Goal: Entertainment & Leisure: Consume media (video, audio)

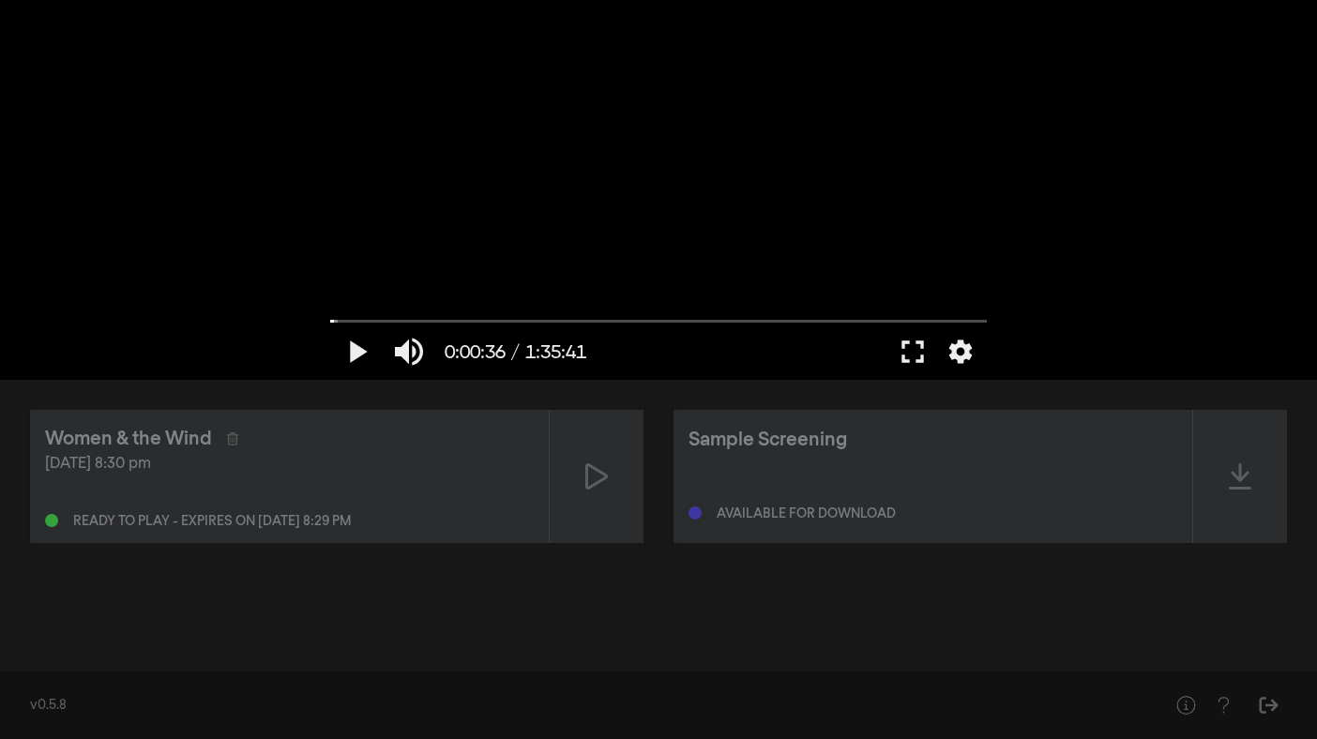
click at [330, 324] on button "play_arrow" at bounding box center [356, 352] width 53 height 56
click at [357, 355] on button "pause" at bounding box center [356, 352] width 53 height 56
drag, startPoint x: 342, startPoint y: 321, endPoint x: 311, endPoint y: 323, distance: 32.0
click at [330, 323] on input "Seek" at bounding box center [658, 320] width 657 height 11
click at [908, 353] on button "fullscreen" at bounding box center [913, 352] width 53 height 56
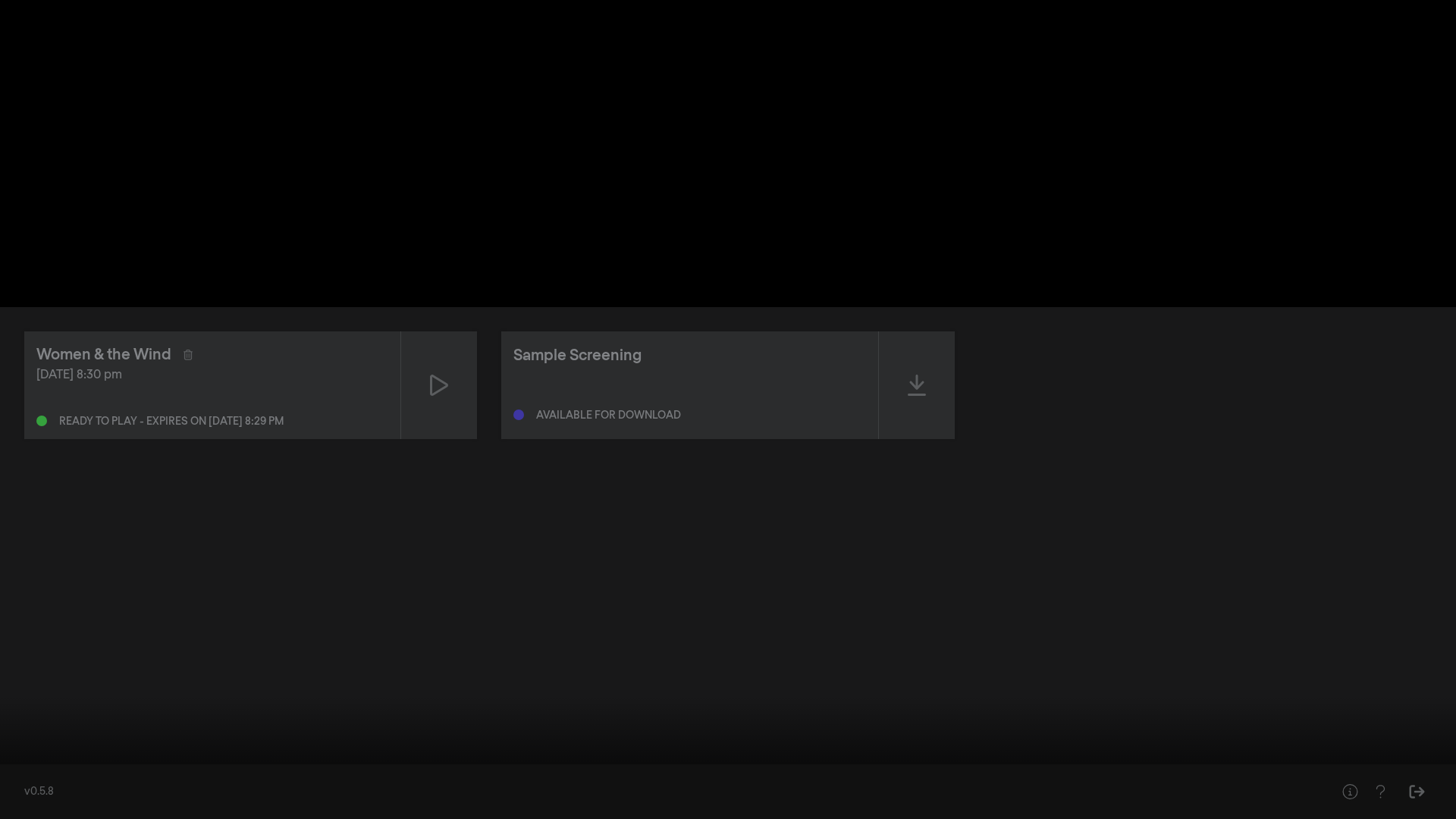
click at [1064, 597] on button "fullscreen_exit" at bounding box center [1389, 796] width 43 height 45
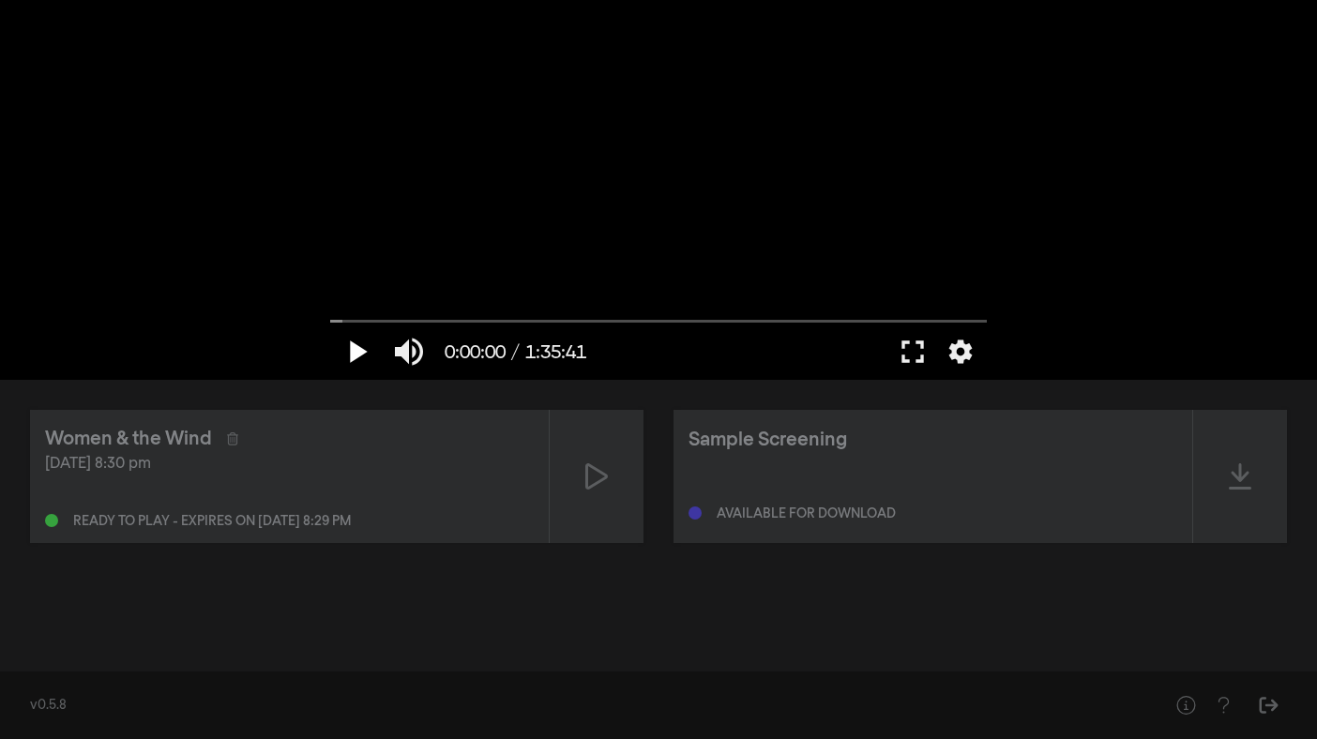
click at [356, 354] on button "play_arrow" at bounding box center [356, 352] width 53 height 56
click at [359, 348] on button "pause" at bounding box center [356, 352] width 53 height 56
click at [356, 348] on button "play_arrow" at bounding box center [356, 352] width 53 height 56
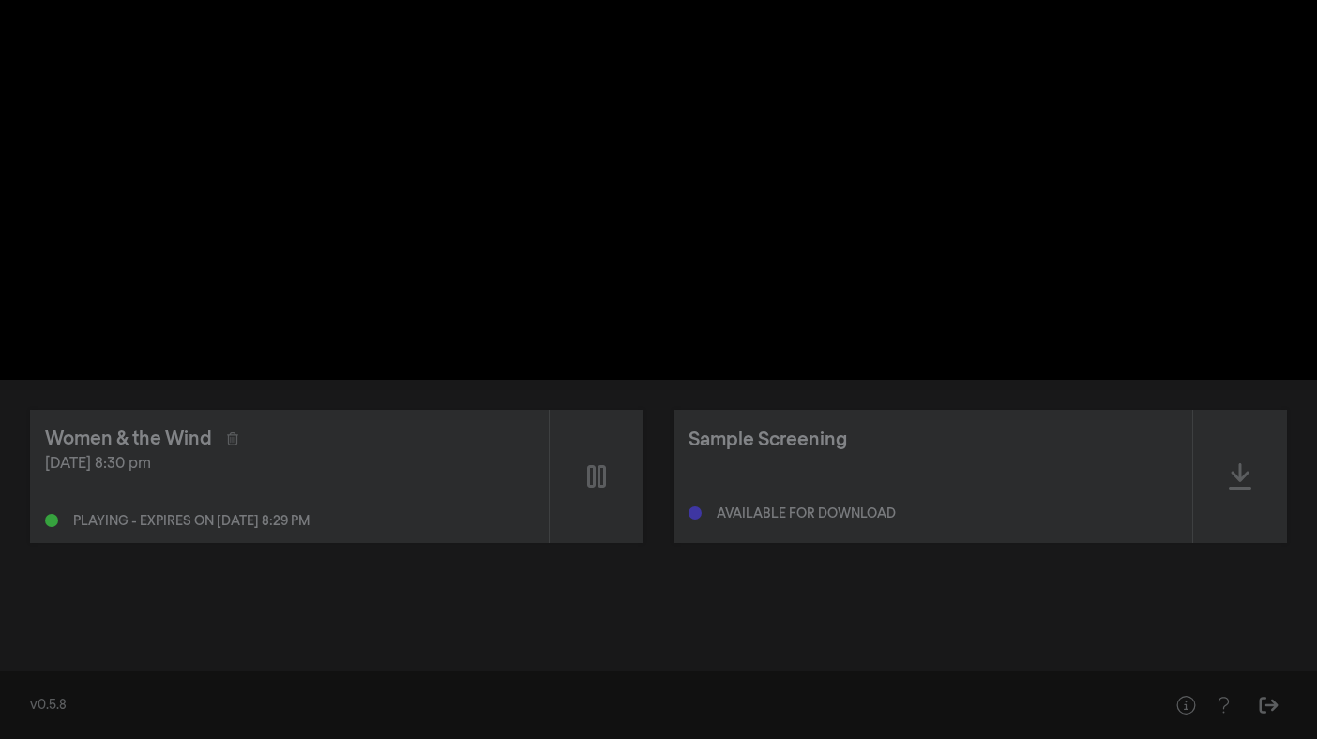
click at [356, 348] on button "pause" at bounding box center [356, 352] width 53 height 56
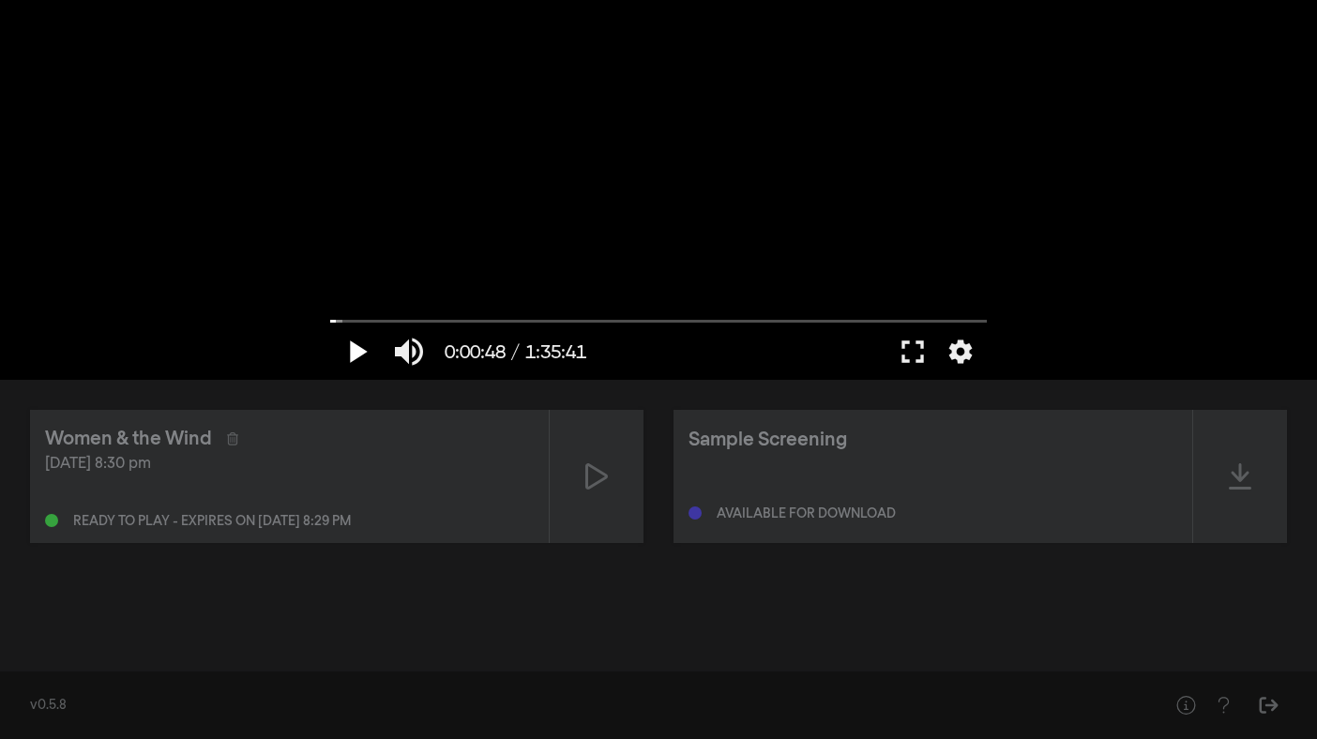
click at [357, 350] on button "play_arrow" at bounding box center [356, 352] width 53 height 56
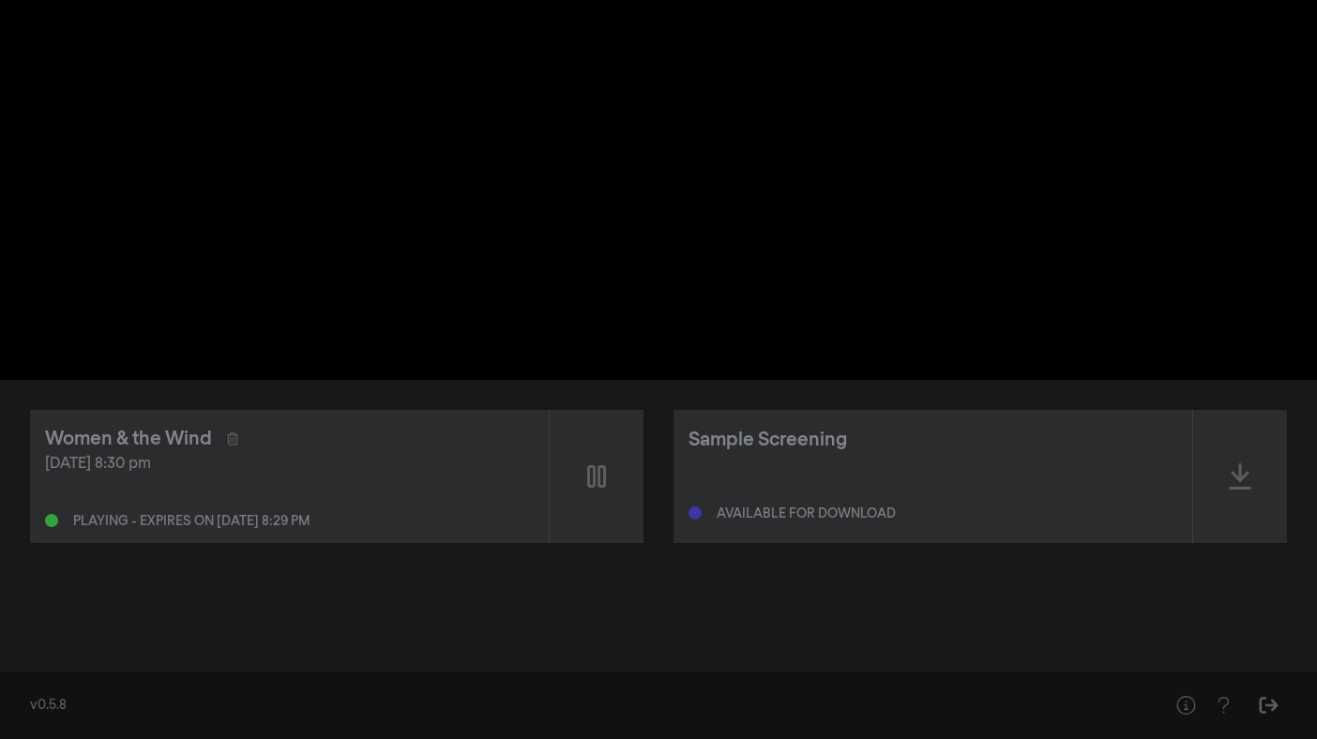
click at [357, 350] on button "pause" at bounding box center [356, 352] width 53 height 56
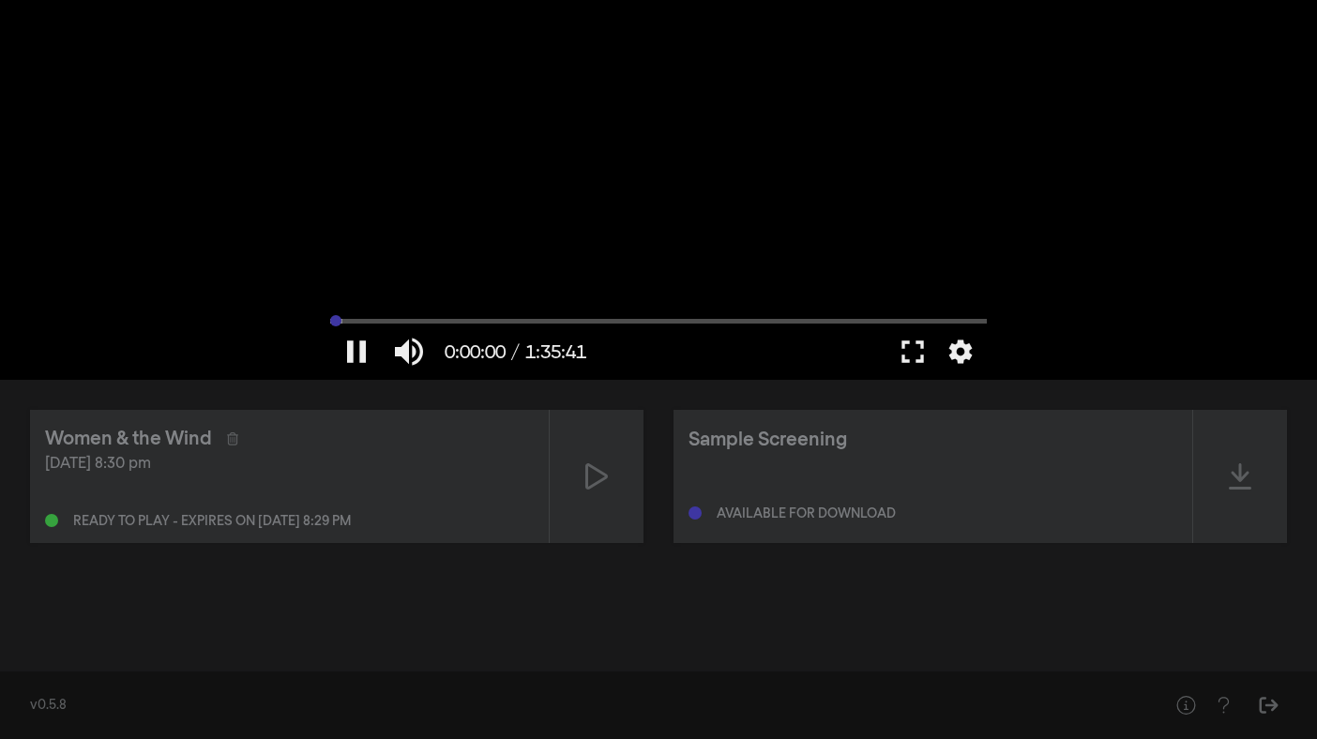
drag, startPoint x: 342, startPoint y: 318, endPoint x: 306, endPoint y: 317, distance: 36.6
click at [330, 317] on input "Seek" at bounding box center [658, 320] width 657 height 11
click at [355, 351] on button "play_arrow" at bounding box center [356, 352] width 53 height 56
click at [355, 351] on button "pause" at bounding box center [356, 352] width 53 height 56
click at [915, 354] on button "fullscreen" at bounding box center [913, 352] width 53 height 56
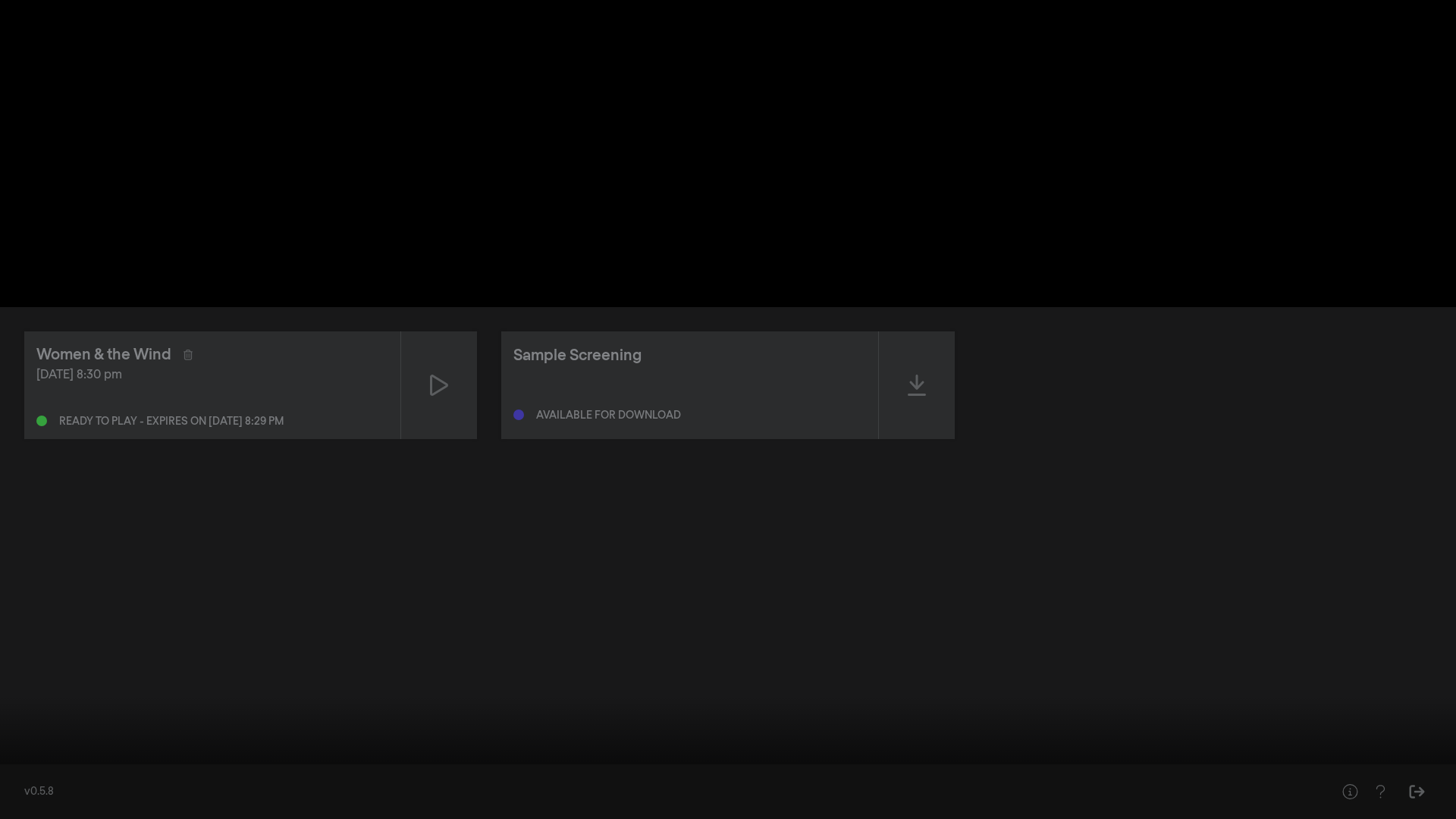
click at [27, 597] on button "play_arrow" at bounding box center [28, 796] width 43 height 45
click at [7, 597] on button "pause" at bounding box center [28, 796] width 43 height 45
drag, startPoint x: 926, startPoint y: 78, endPoint x: 898, endPoint y: 70, distance: 29.1
click at [922, 70] on div at bounding box center [728, 409] width 1456 height 819
click at [754, 597] on div at bounding box center [728, 409] width 1456 height 819
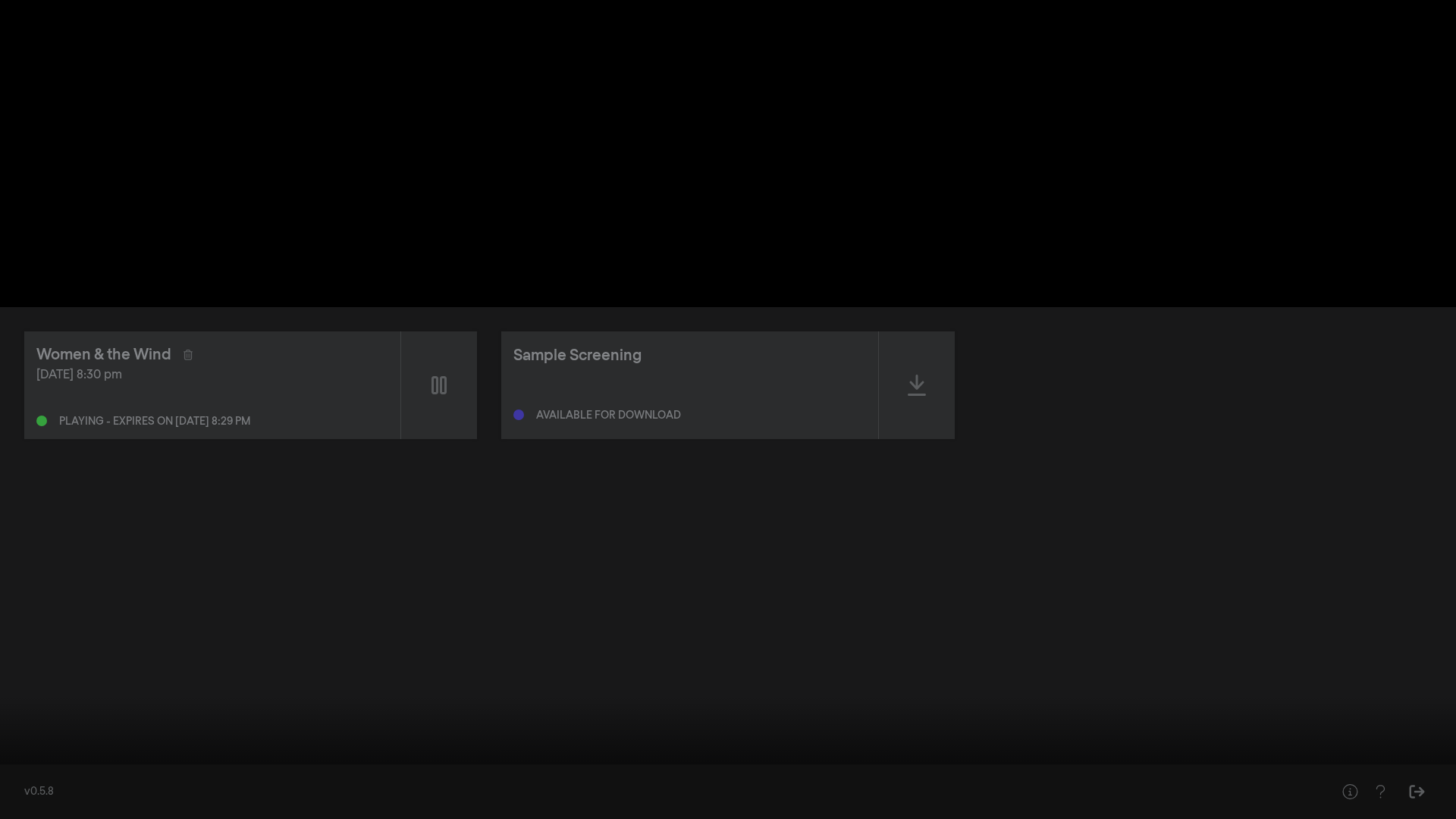
type input "113.992534"
click at [754, 597] on div at bounding box center [728, 409] width 1456 height 819
